Goal: Share content

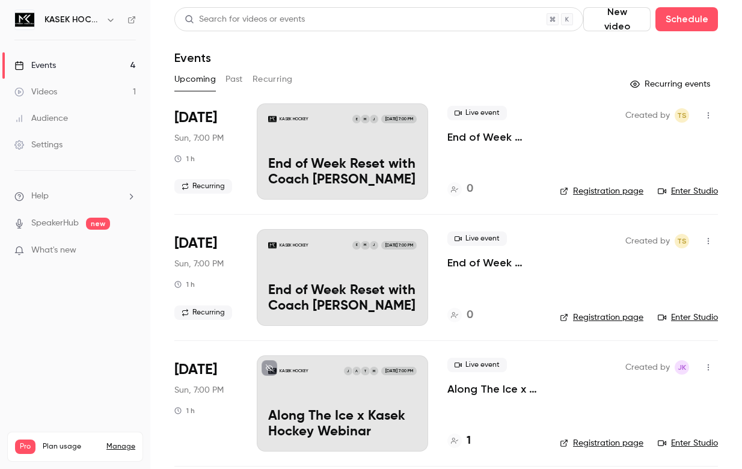
click at [379, 138] on div "KASEK HOCKEY J M E [DATE] 7:00 PM End of Week Reset with Coach [PERSON_NAME]" at bounding box center [342, 151] width 171 height 96
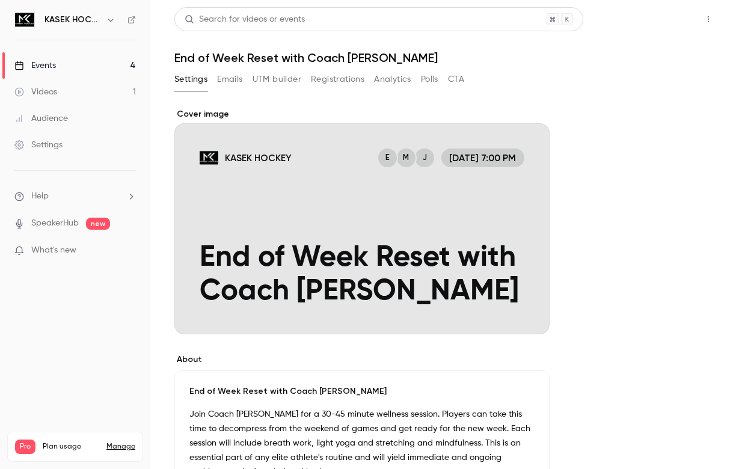
click at [663, 26] on button "Share" at bounding box center [666, 19] width 48 height 24
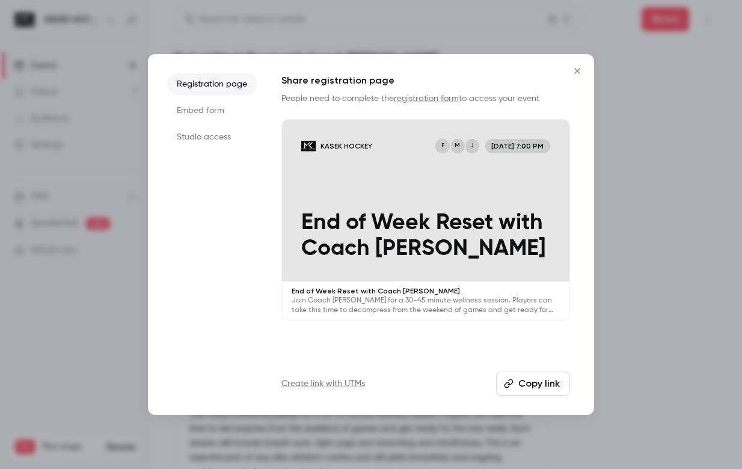
click at [524, 382] on button "Copy link" at bounding box center [533, 384] width 74 height 24
click at [526, 384] on button "Copy link" at bounding box center [533, 384] width 74 height 24
click at [629, 120] on div at bounding box center [371, 234] width 742 height 469
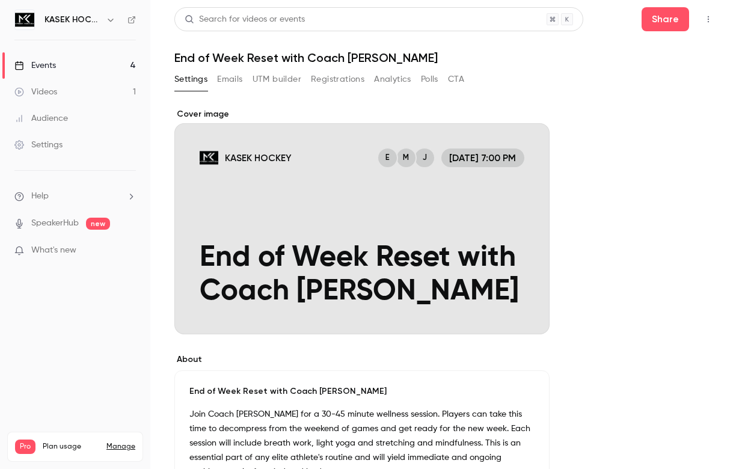
click at [65, 65] on link "Events 4" at bounding box center [75, 65] width 150 height 26
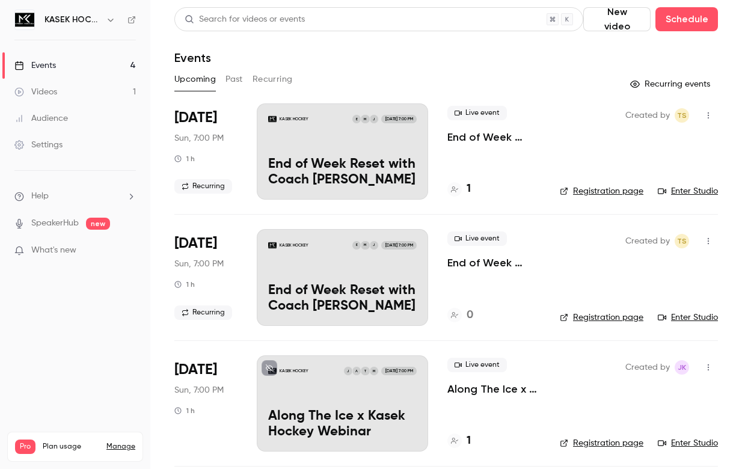
click at [369, 54] on div "Events" at bounding box center [446, 58] width 544 height 14
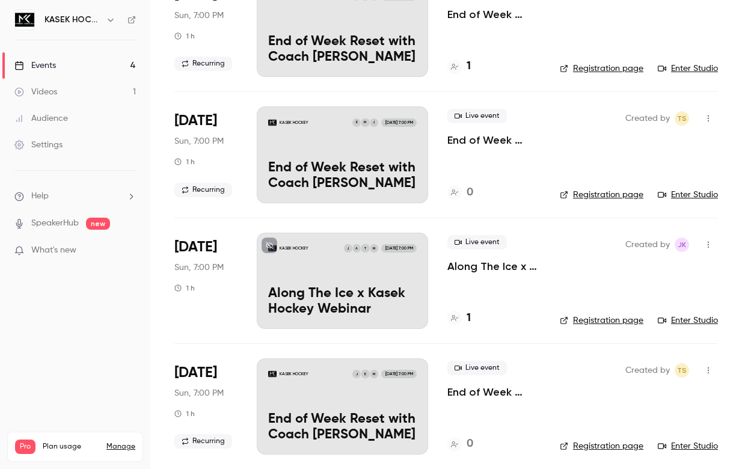
scroll to position [130, 0]
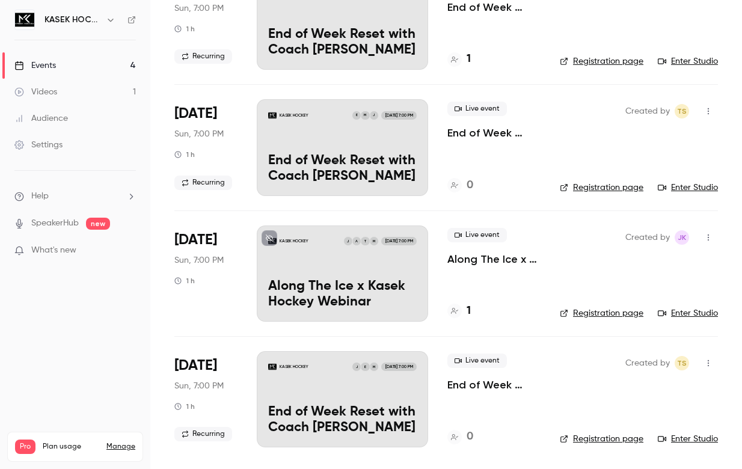
click at [393, 263] on div "KASEK HOCKEY M T A J [DATE] 7:00 PM Along The Ice x Kasek Hockey Webinar" at bounding box center [342, 274] width 171 height 96
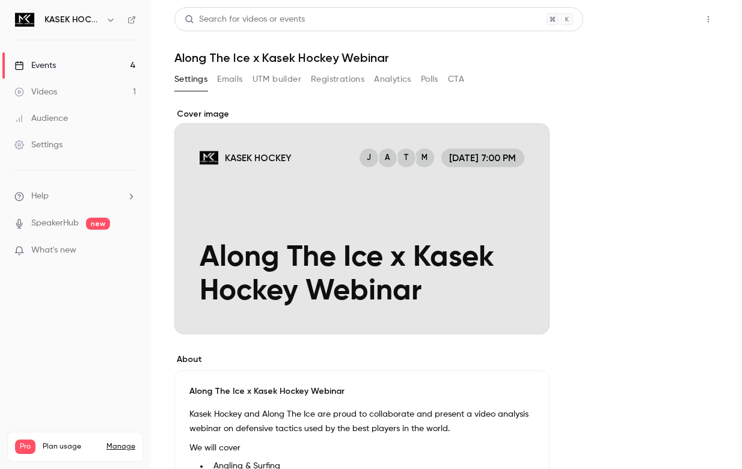
click at [663, 11] on button "Share" at bounding box center [666, 19] width 48 height 24
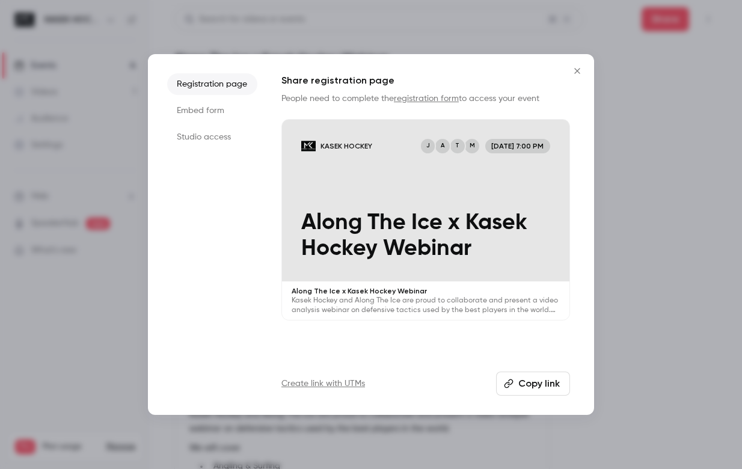
click at [533, 383] on button "Copy link" at bounding box center [533, 384] width 74 height 24
click at [426, 281] on div "Along The Ice x Kasek Hockey Webinar Kasek Hockey and Along The Ice are proud t…" at bounding box center [425, 300] width 287 height 38
click at [545, 388] on button "Copy link" at bounding box center [533, 384] width 74 height 24
click at [390, 176] on div "KASEK HOCKEY M T A J [DATE] 7:00 PM Along The Ice x Kasek Hockey Webinar" at bounding box center [425, 201] width 287 height 162
click at [578, 70] on icon "Close" at bounding box center [576, 70] width 5 height 5
